Goal: Navigation & Orientation: Find specific page/section

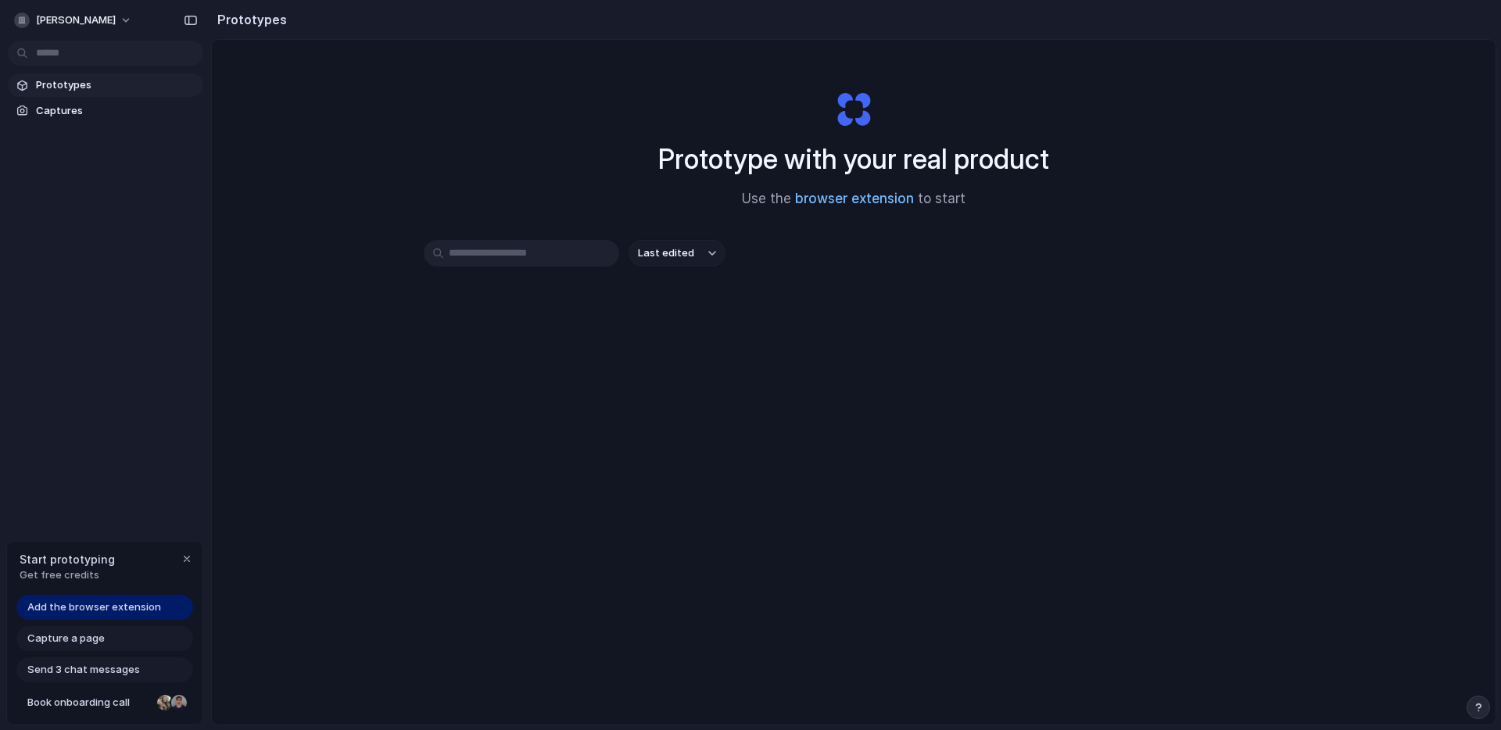
click at [858, 204] on link "browser extension" at bounding box center [854, 199] width 119 height 16
click at [578, 263] on input "text" at bounding box center [521, 253] width 195 height 27
click at [693, 254] on button "Last edited" at bounding box center [677, 253] width 97 height 27
click at [771, 277] on div "Last edited Last created Alphabetical" at bounding box center [750, 365] width 1501 height 730
click at [99, 639] on span "Capture a page" at bounding box center [65, 639] width 77 height 16
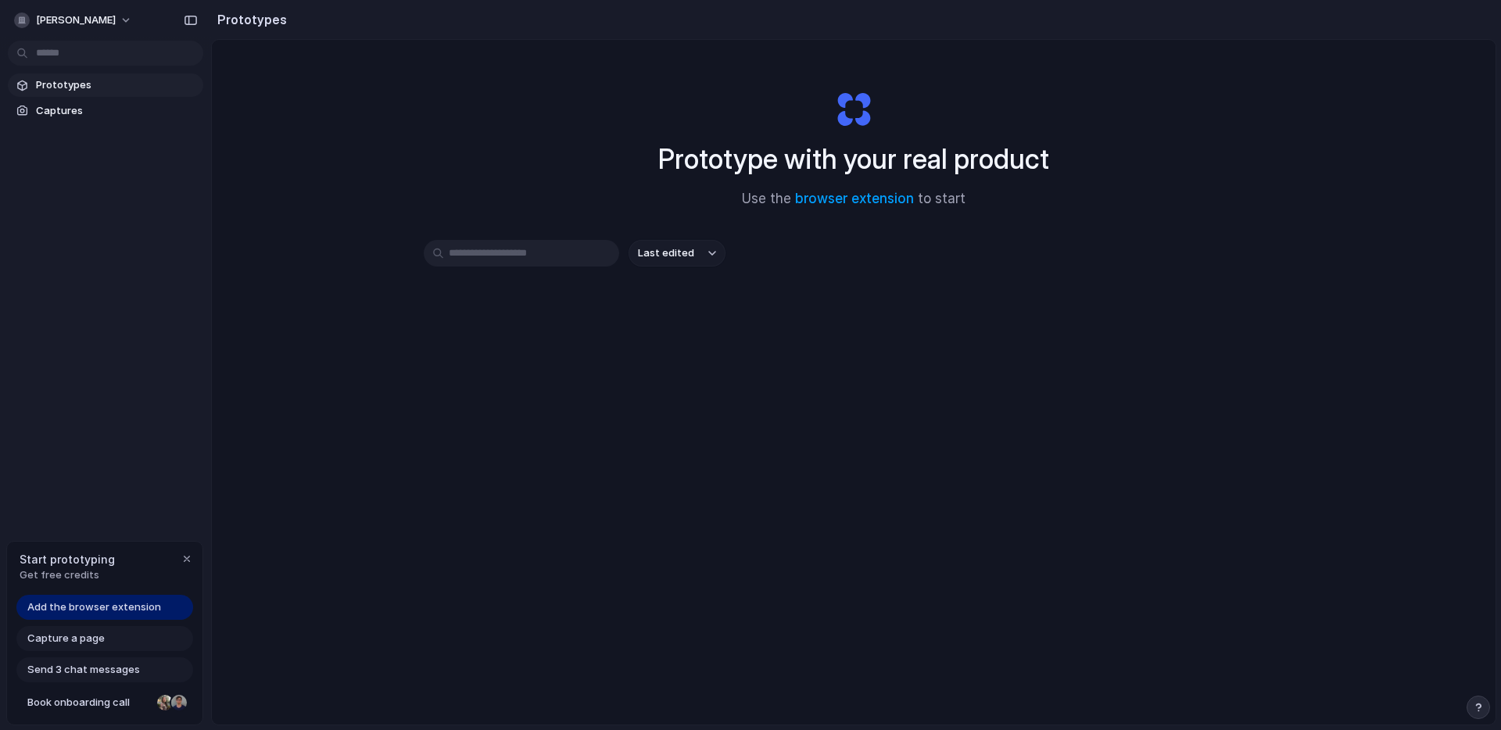
click at [69, 639] on span "Capture a page" at bounding box center [65, 639] width 77 height 16
click at [73, 644] on span "Capture a page" at bounding box center [65, 639] width 77 height 16
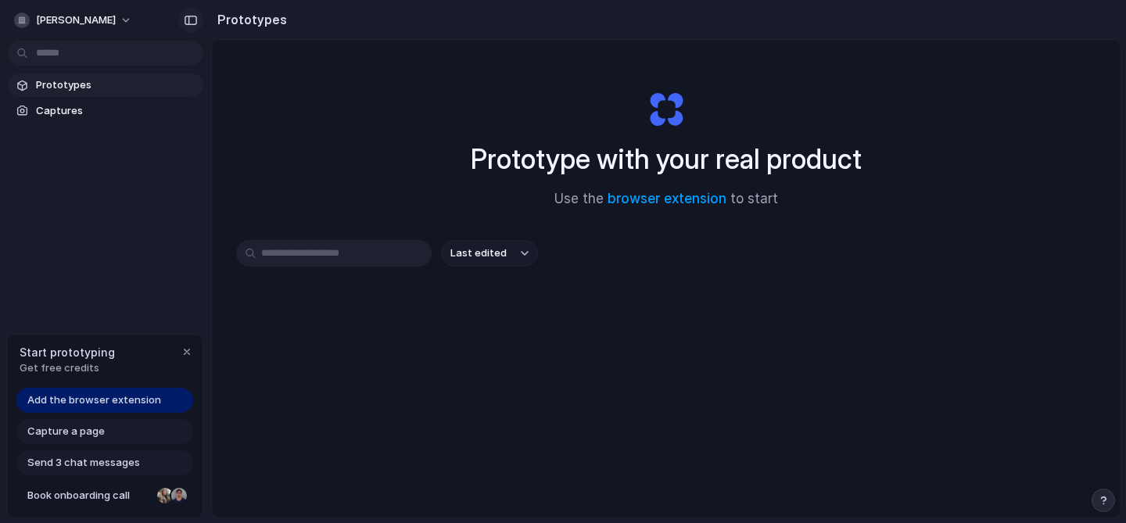
click at [191, 16] on div "button" at bounding box center [191, 20] width 14 height 11
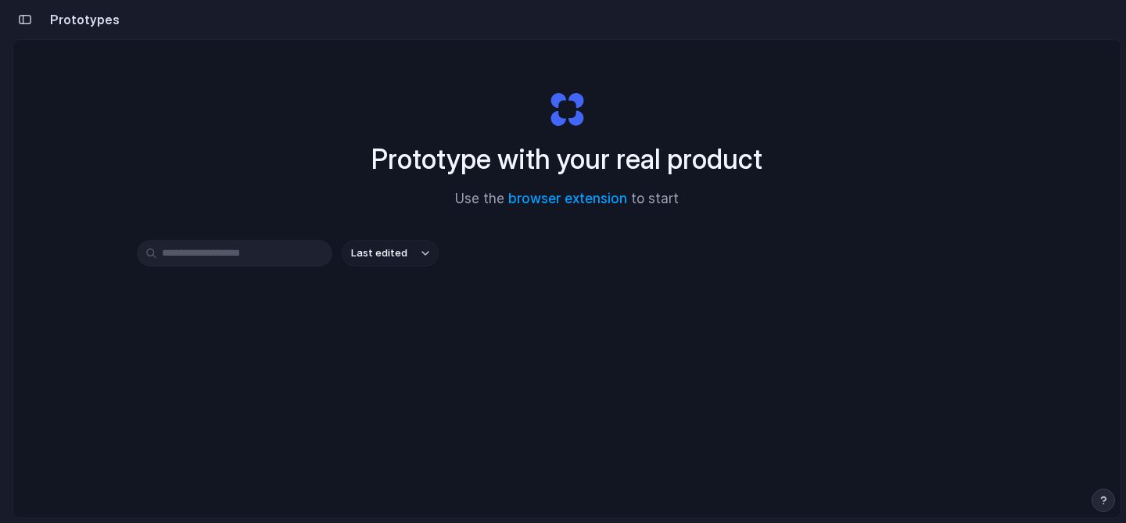
click at [25, 18] on div "button" at bounding box center [25, 19] width 14 height 11
